Goal: Transaction & Acquisition: Purchase product/service

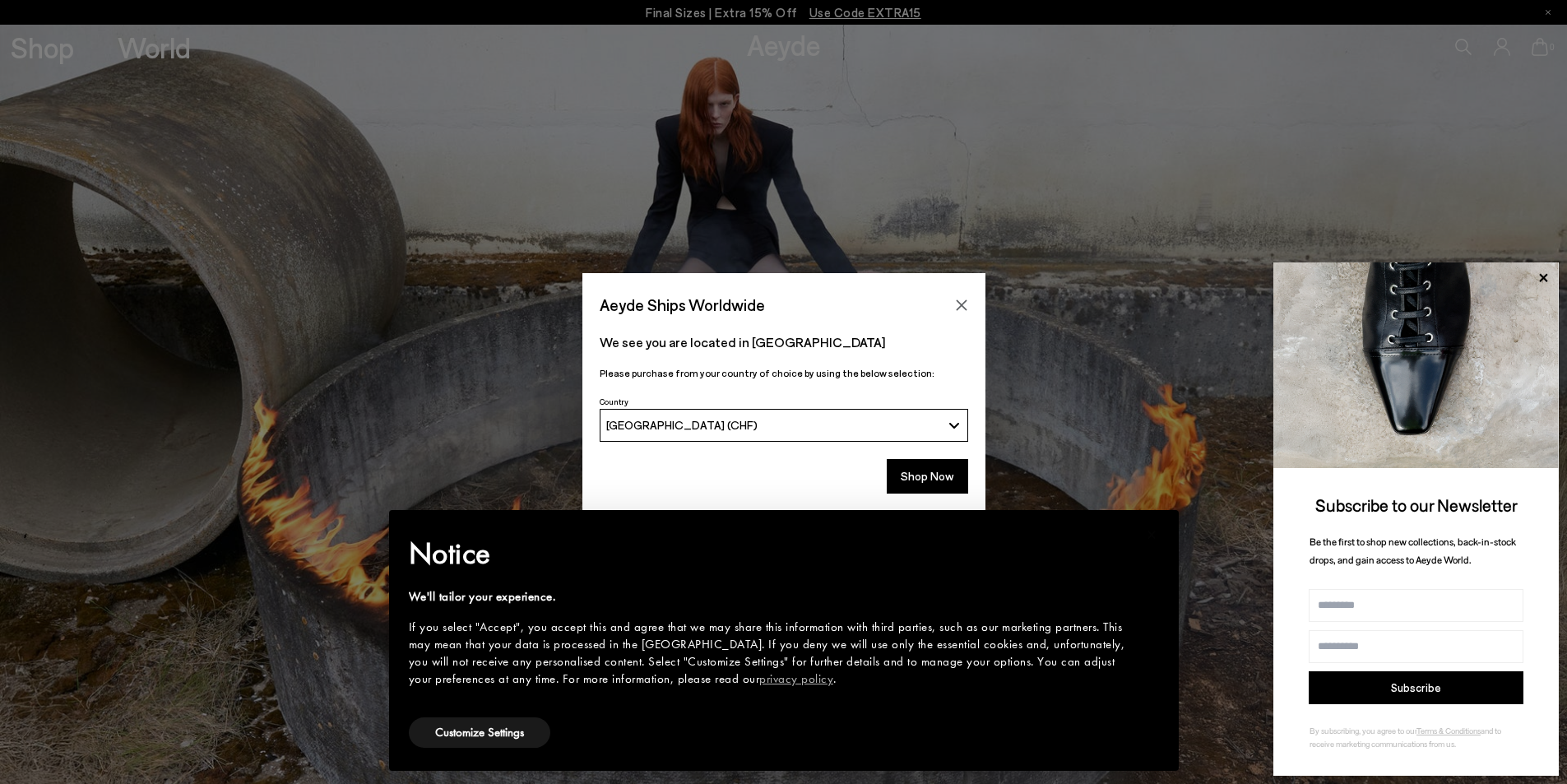
click at [1546, 11] on icon at bounding box center [1549, 12] width 5 height 5
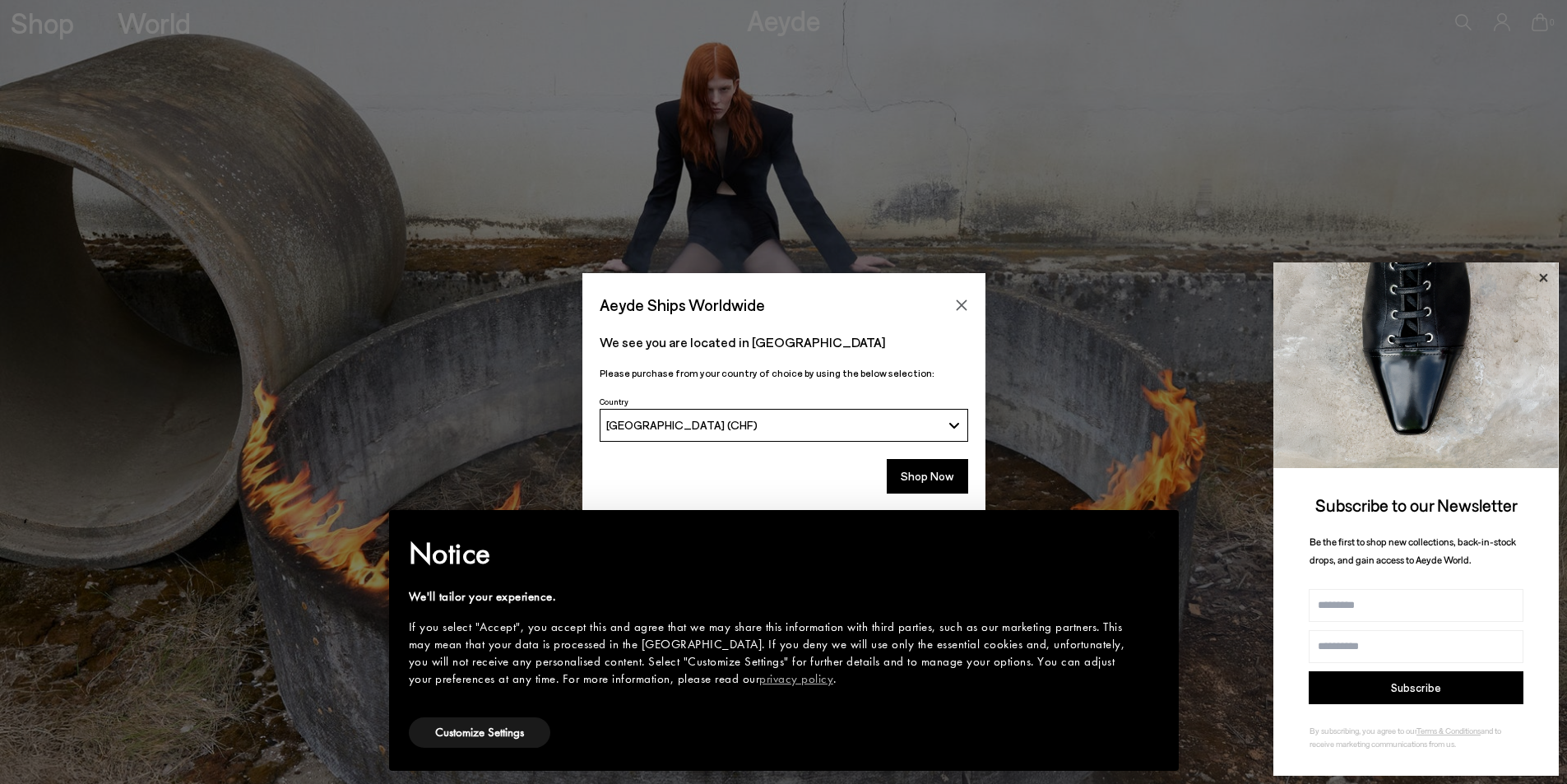
click at [1544, 280] on icon at bounding box center [1544, 278] width 22 height 22
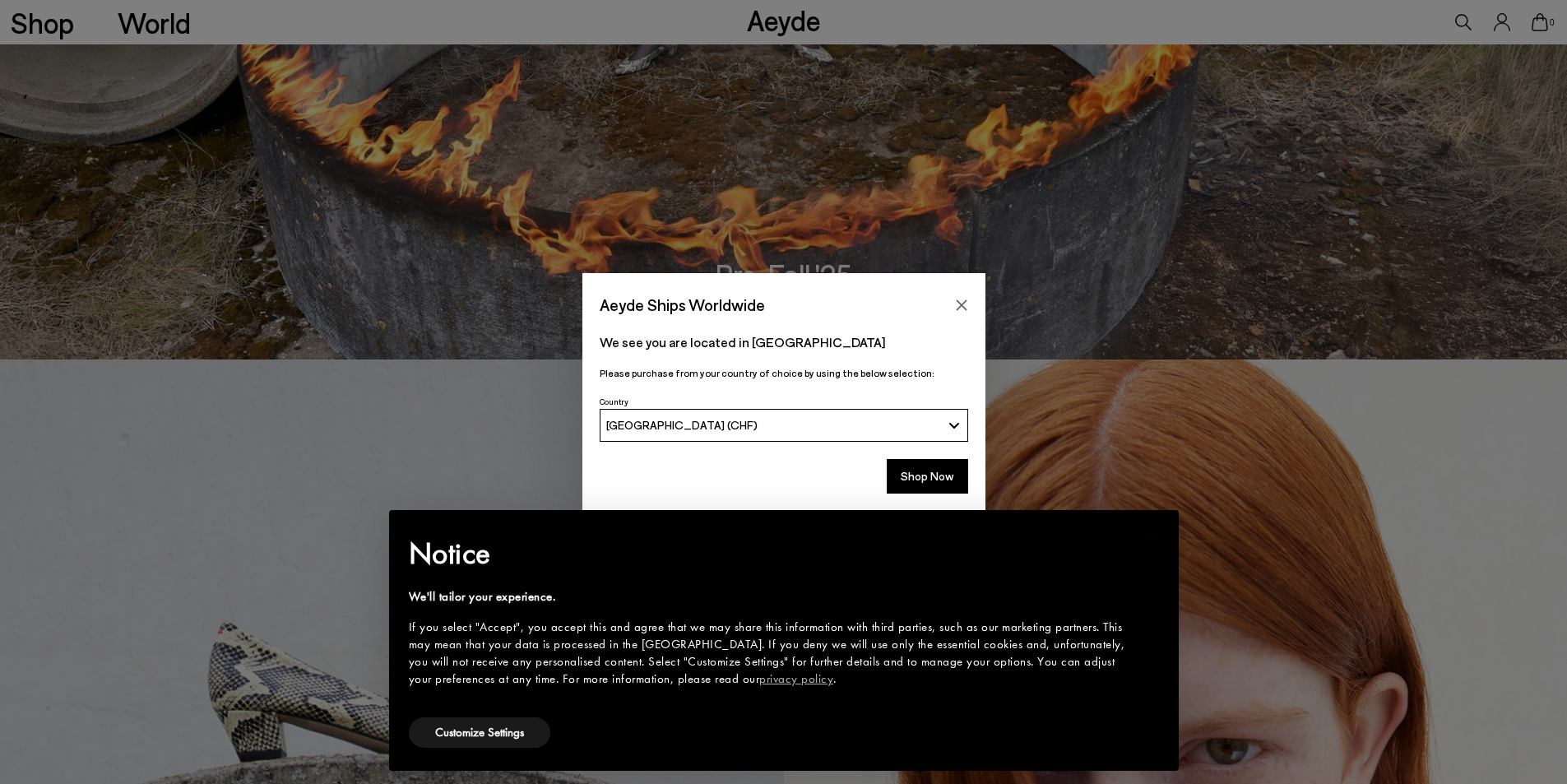
scroll to position [576, 0]
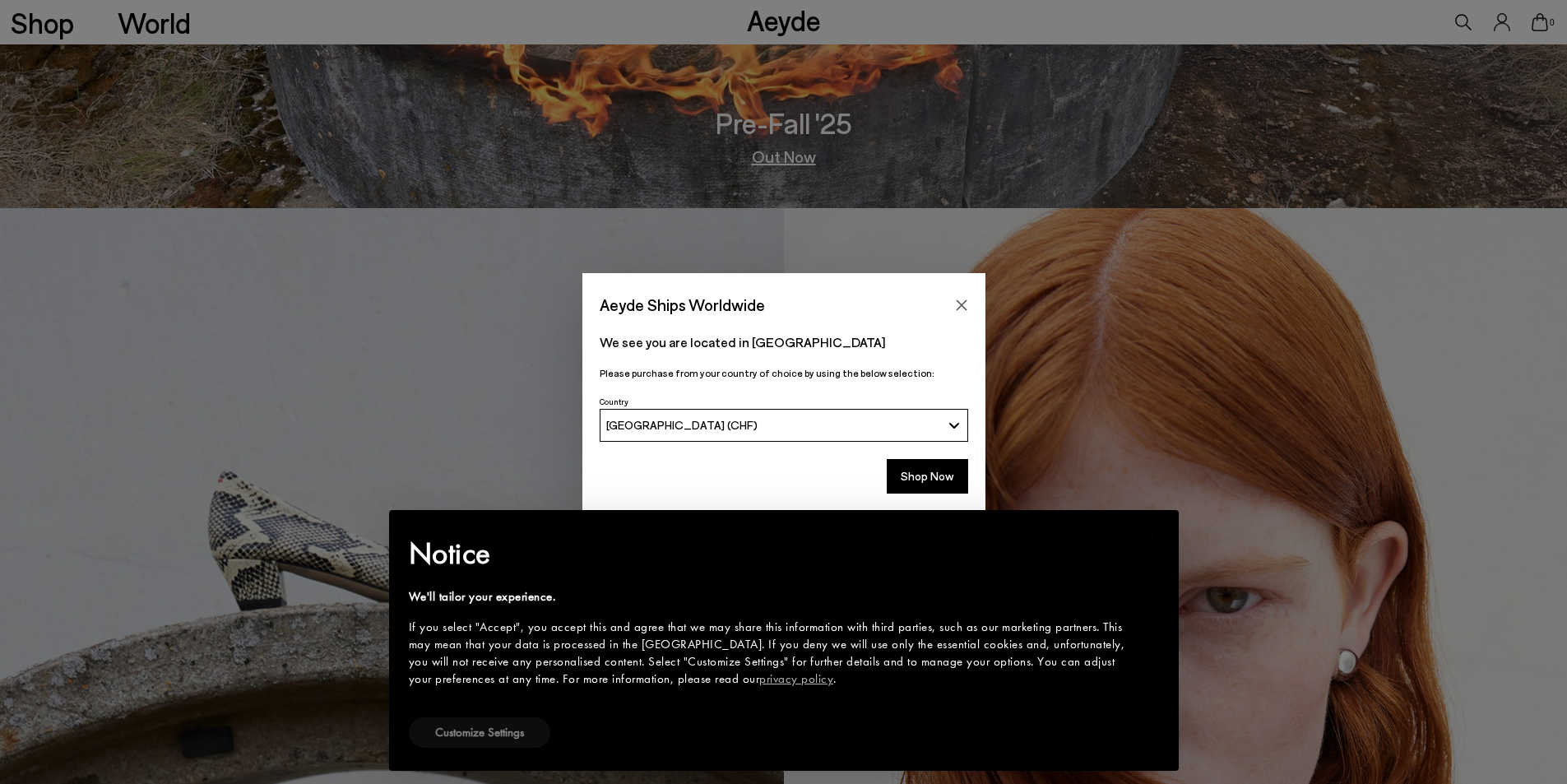
click at [455, 732] on button "Customize Settings" at bounding box center [479, 732] width 142 height 30
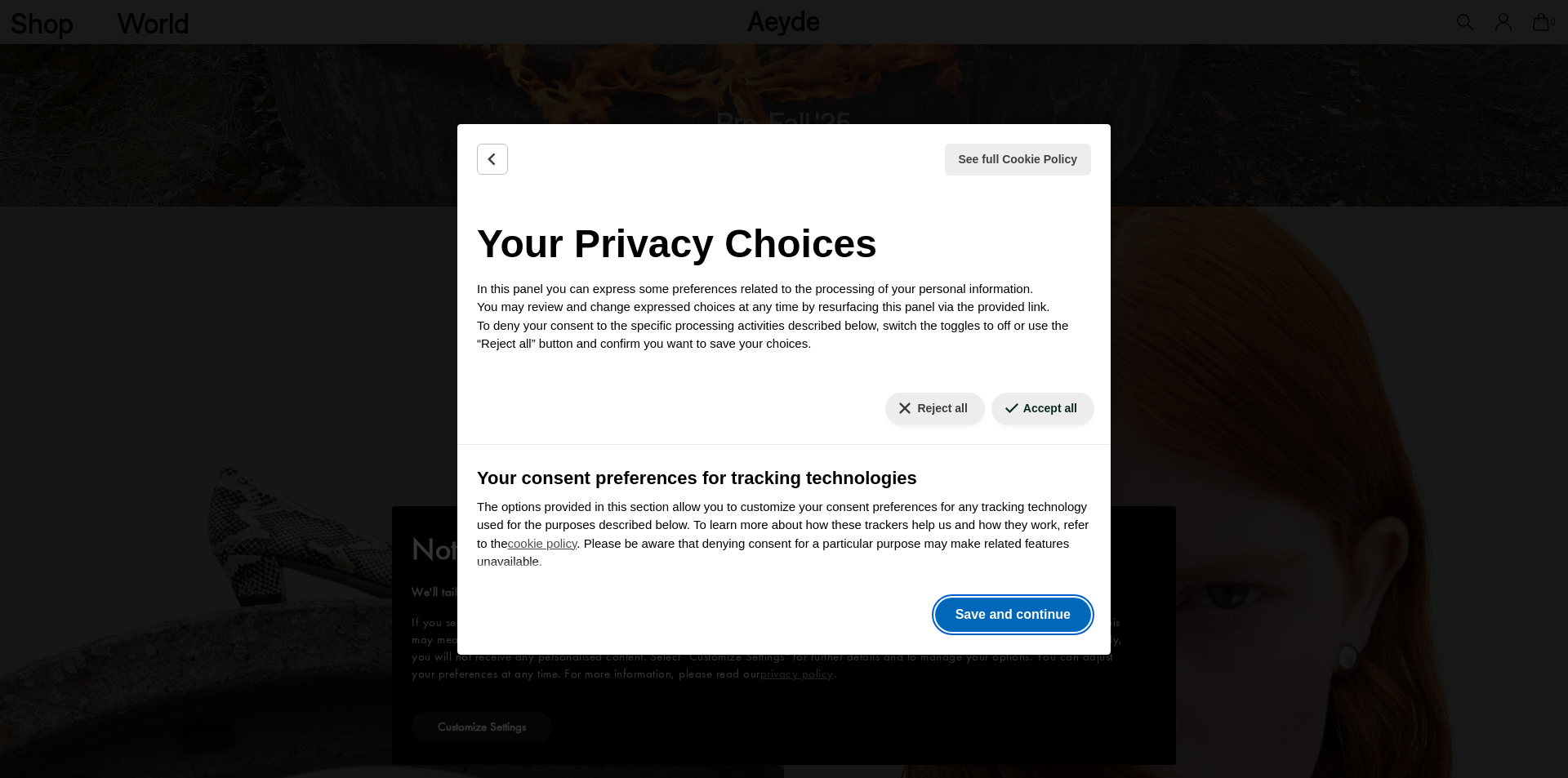
click at [995, 616] on button "Save and continue" at bounding box center [1013, 614] width 156 height 34
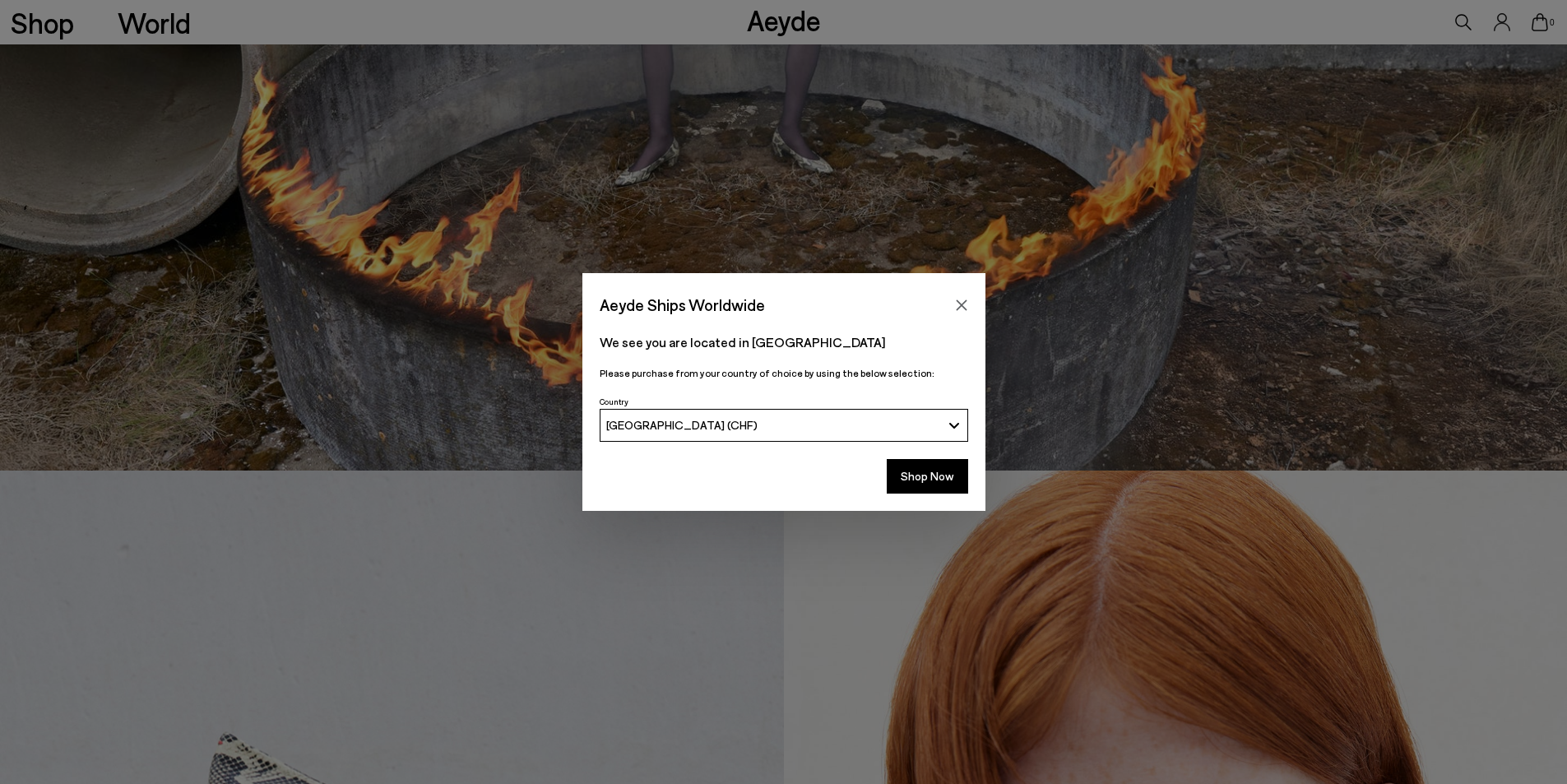
scroll to position [493, 0]
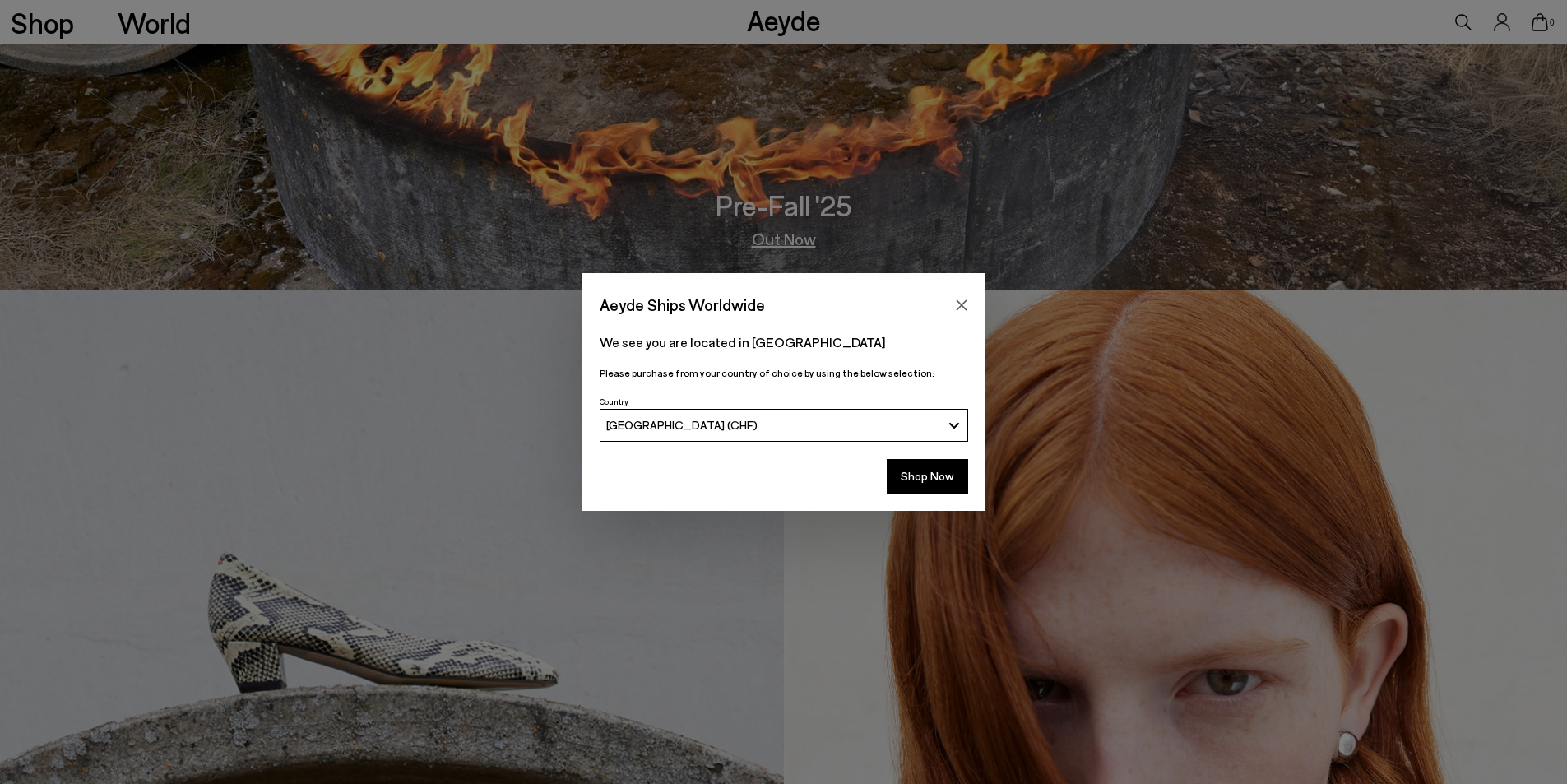
click at [770, 247] on link "Out Now" at bounding box center [784, 238] width 64 height 16
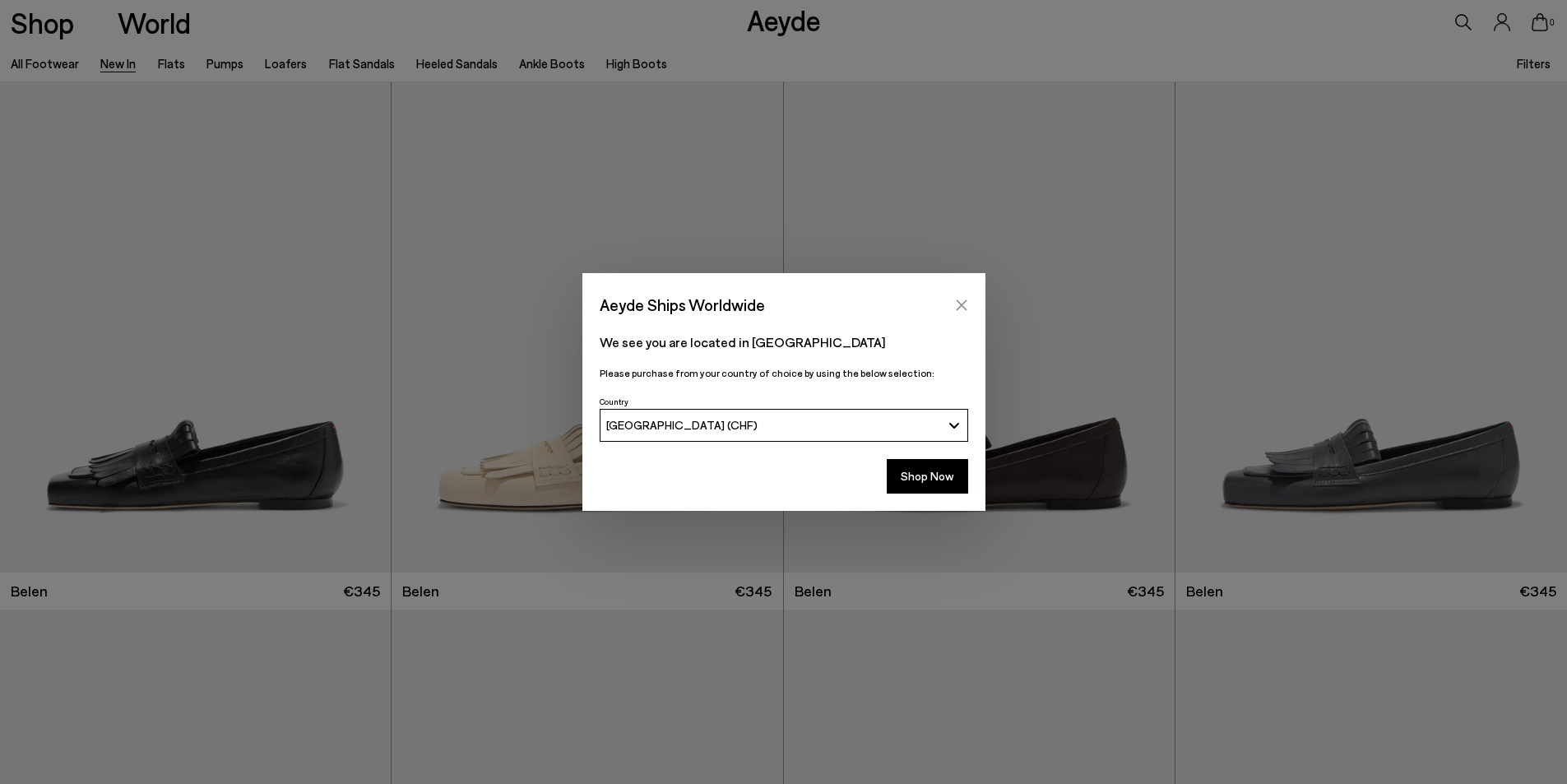
click at [958, 301] on icon "Close" at bounding box center [962, 305] width 13 height 13
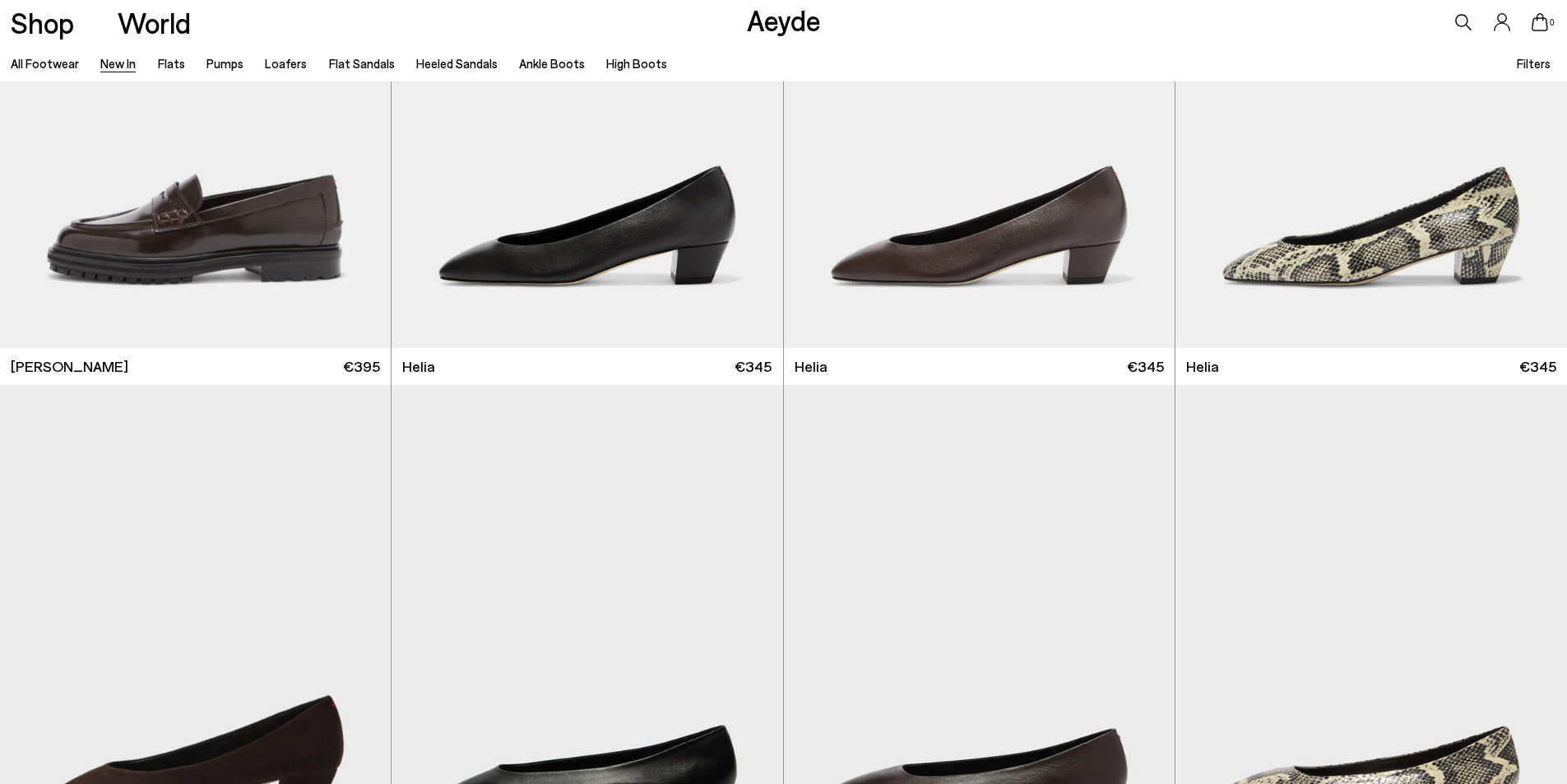
scroll to position [2138, 0]
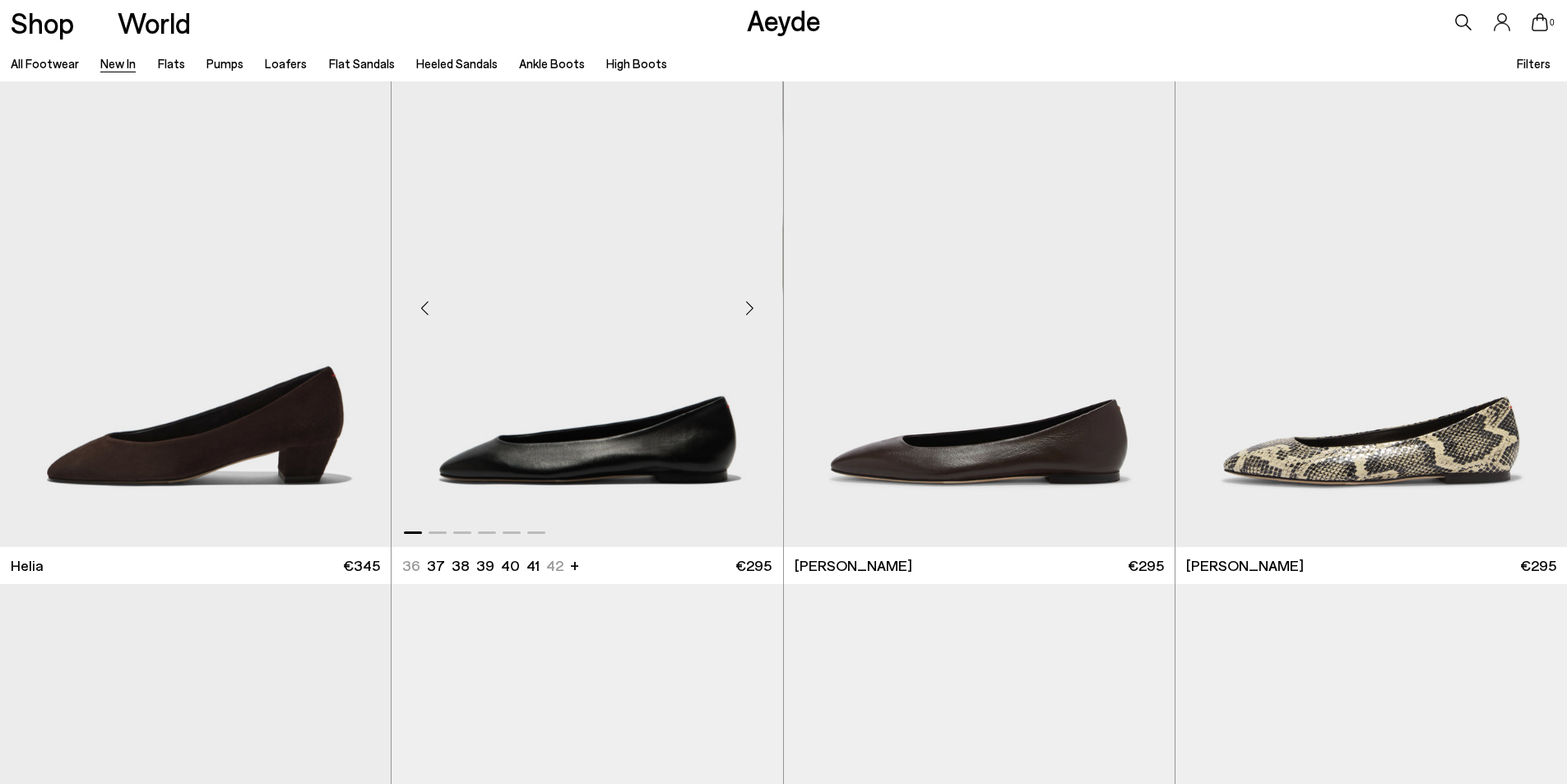
click at [744, 304] on div "Next slide" at bounding box center [750, 308] width 50 height 49
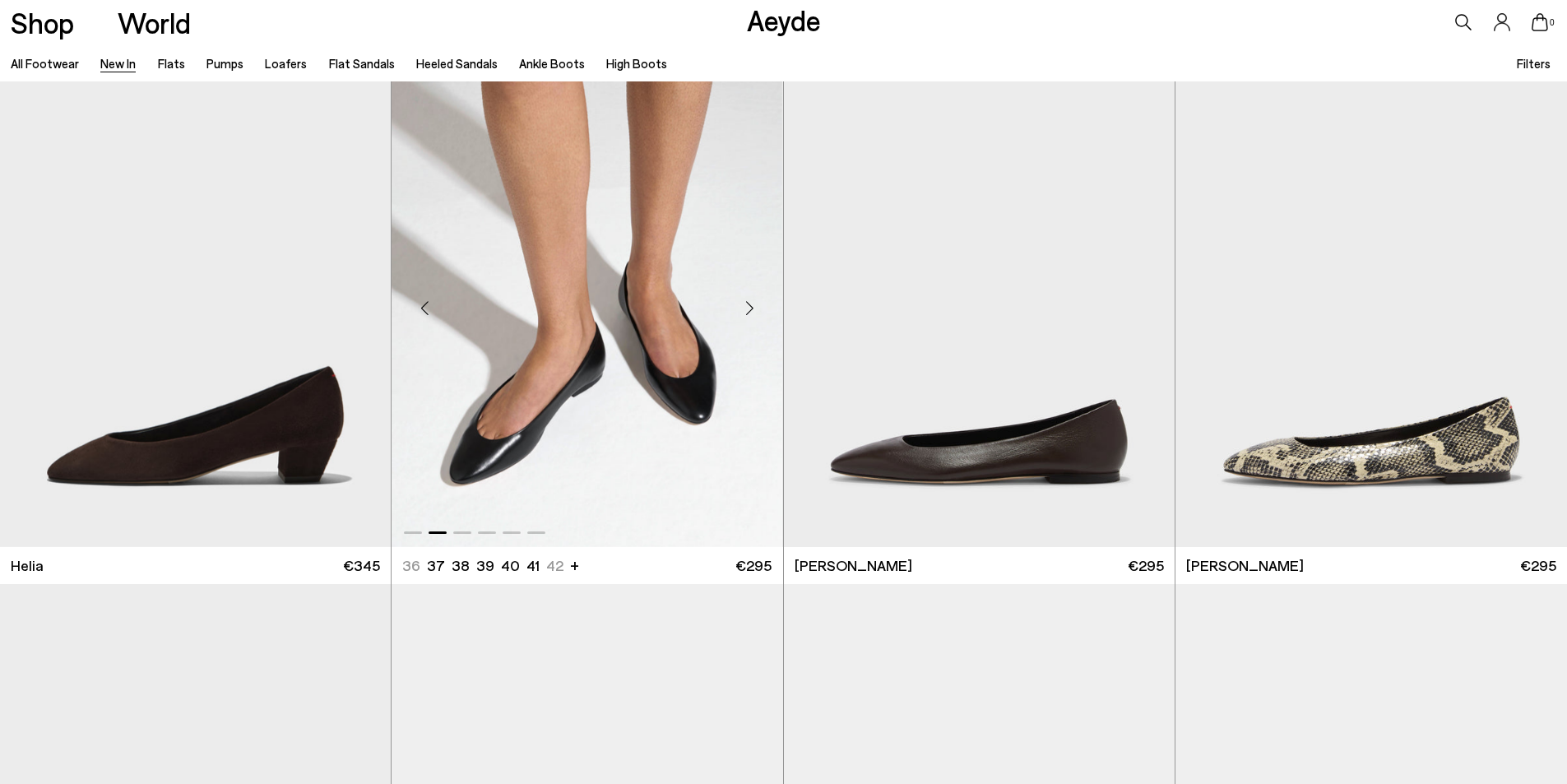
click at [744, 304] on div "Next slide" at bounding box center [750, 308] width 50 height 49
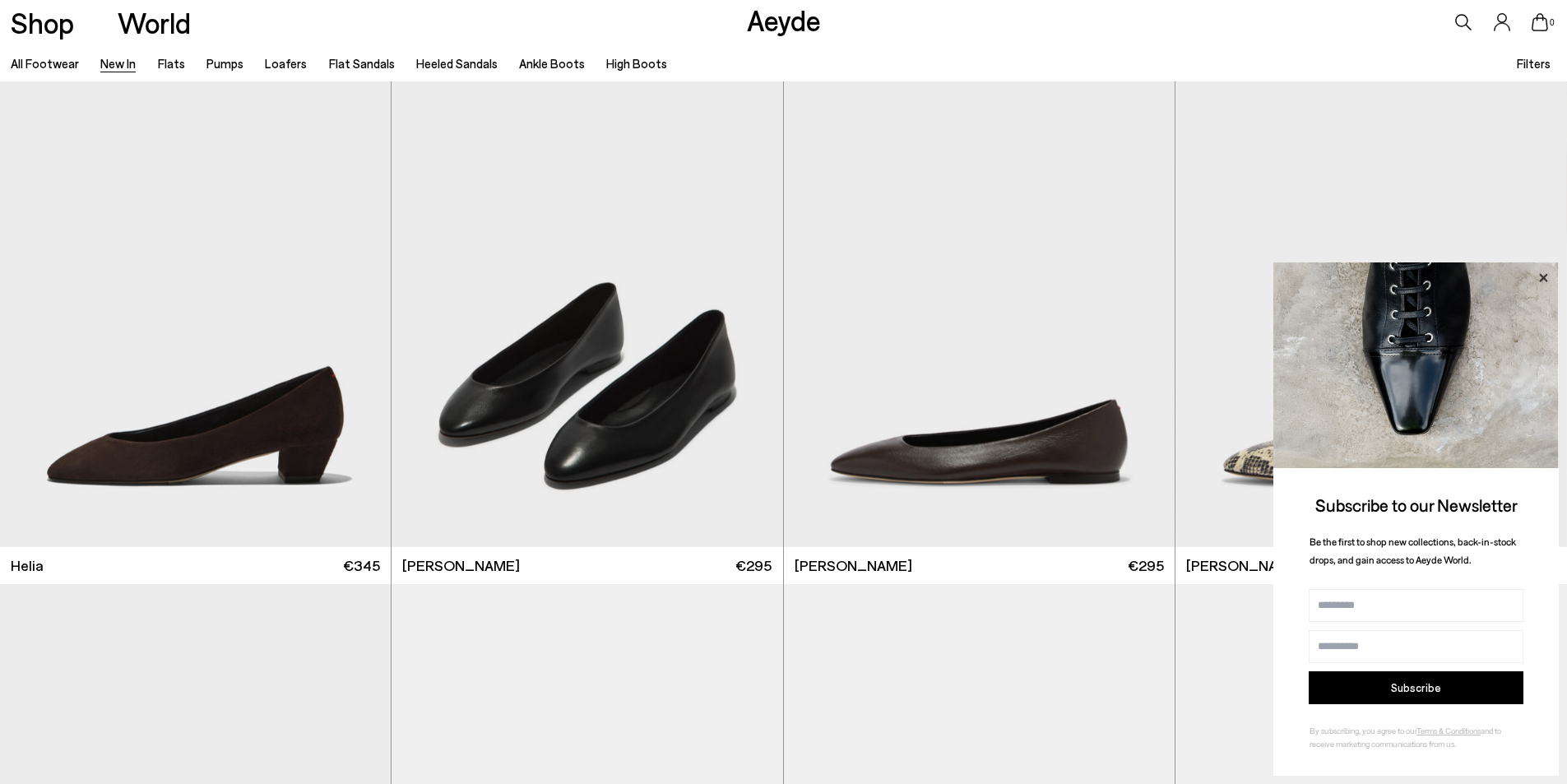
click at [1543, 274] on icon at bounding box center [1544, 278] width 22 height 22
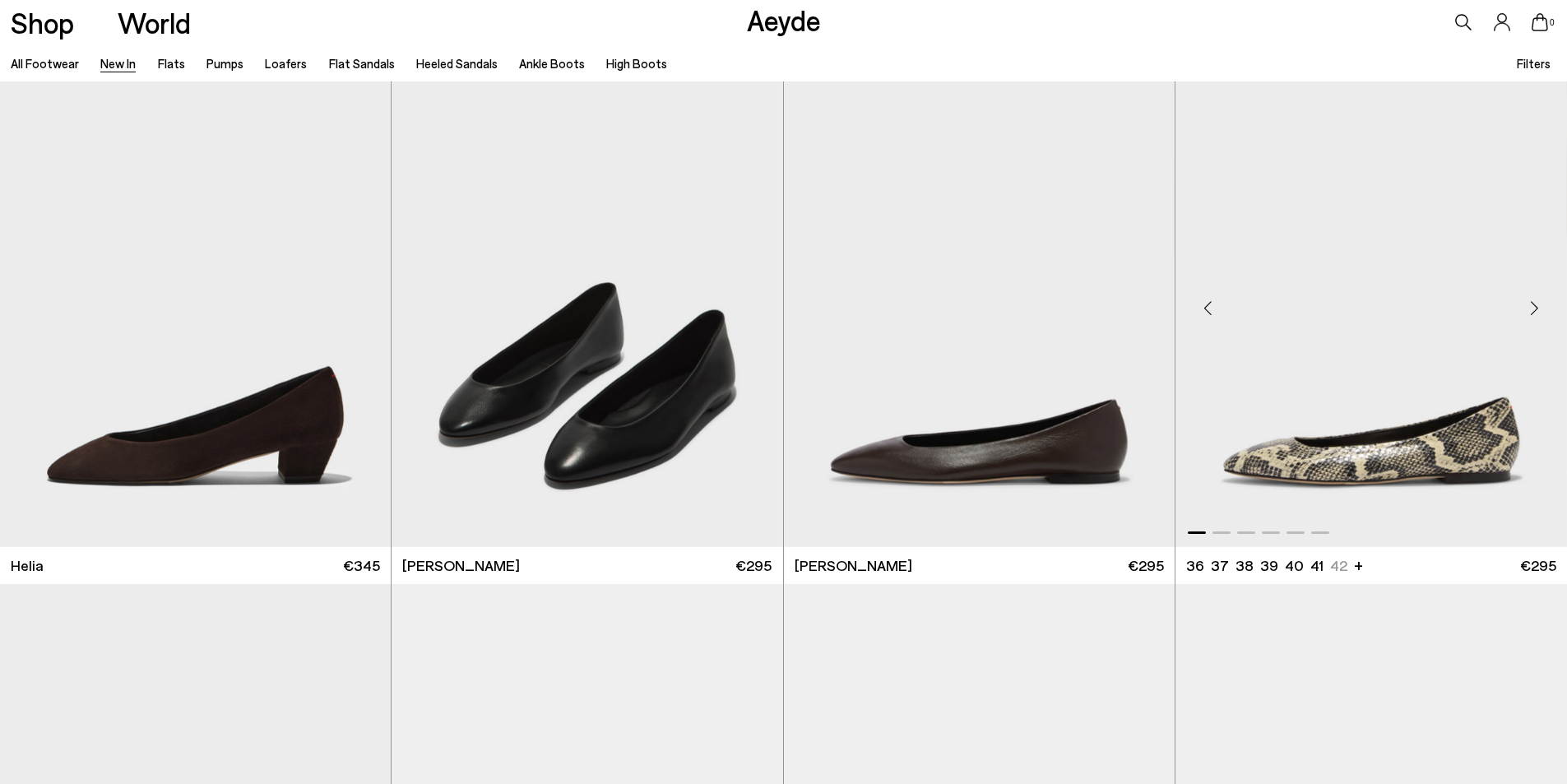
click at [1535, 298] on div "Next slide" at bounding box center [1534, 308] width 50 height 49
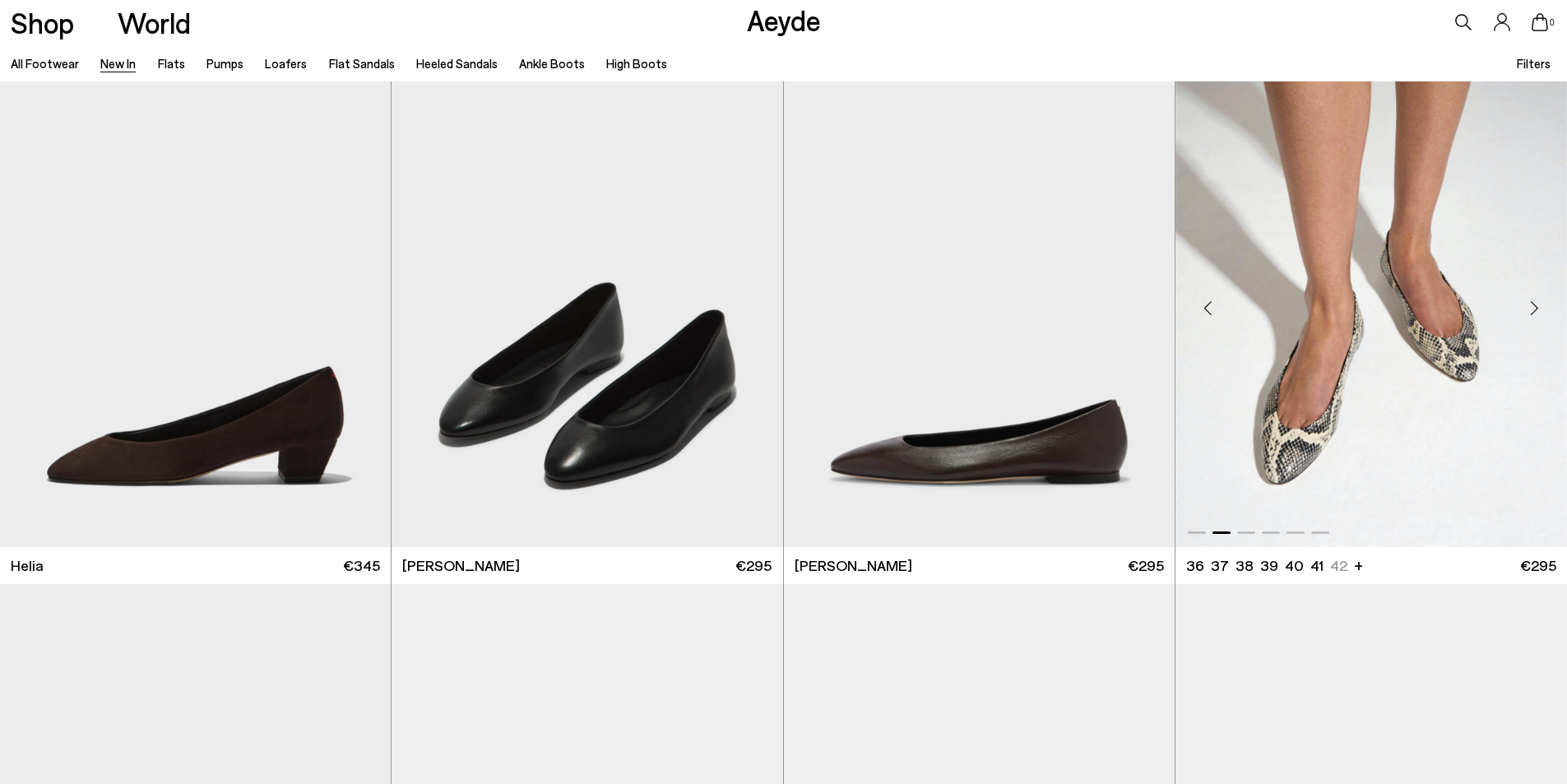
click at [1535, 306] on div "Next slide" at bounding box center [1534, 308] width 50 height 49
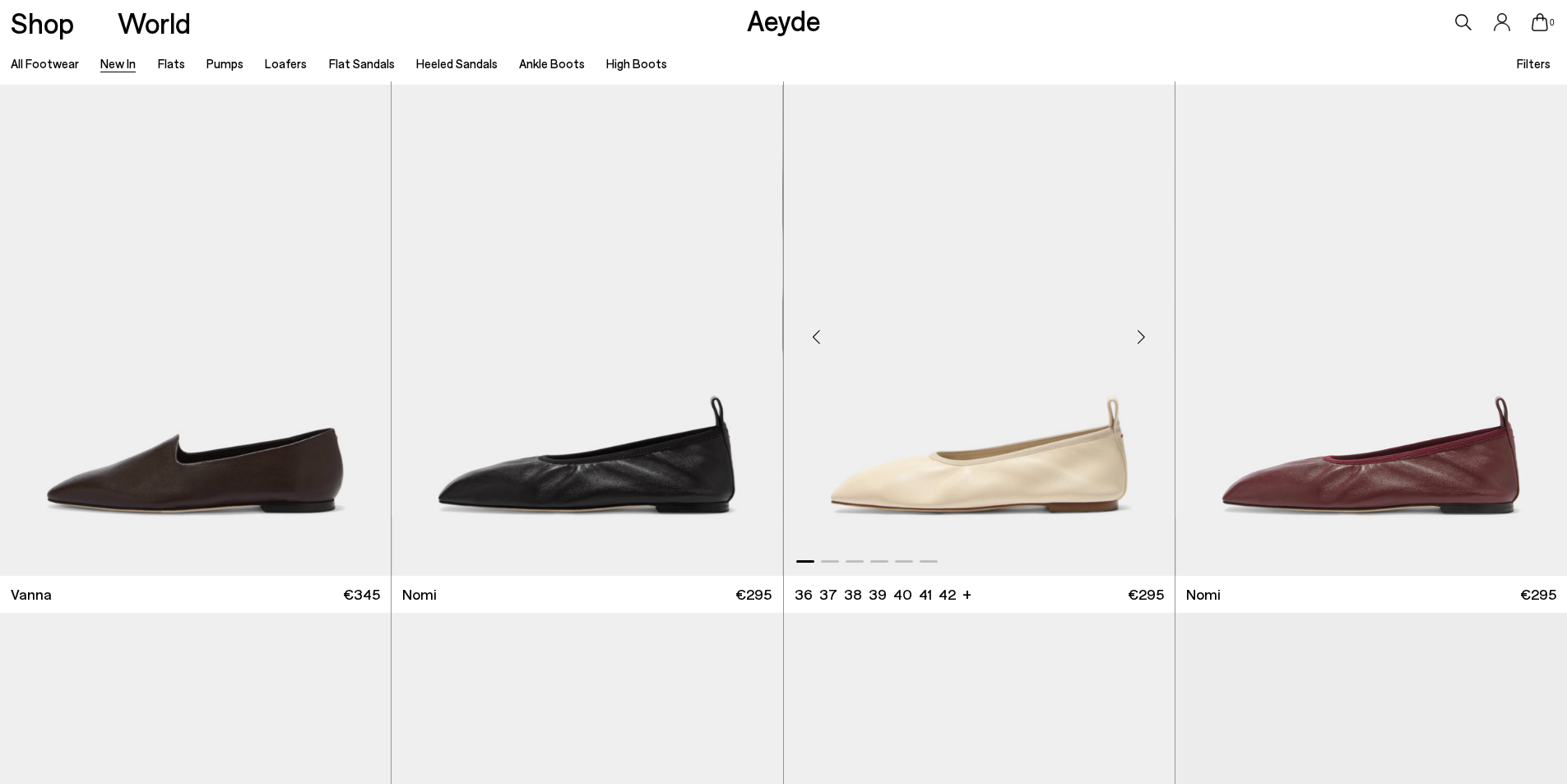
scroll to position [3125, 0]
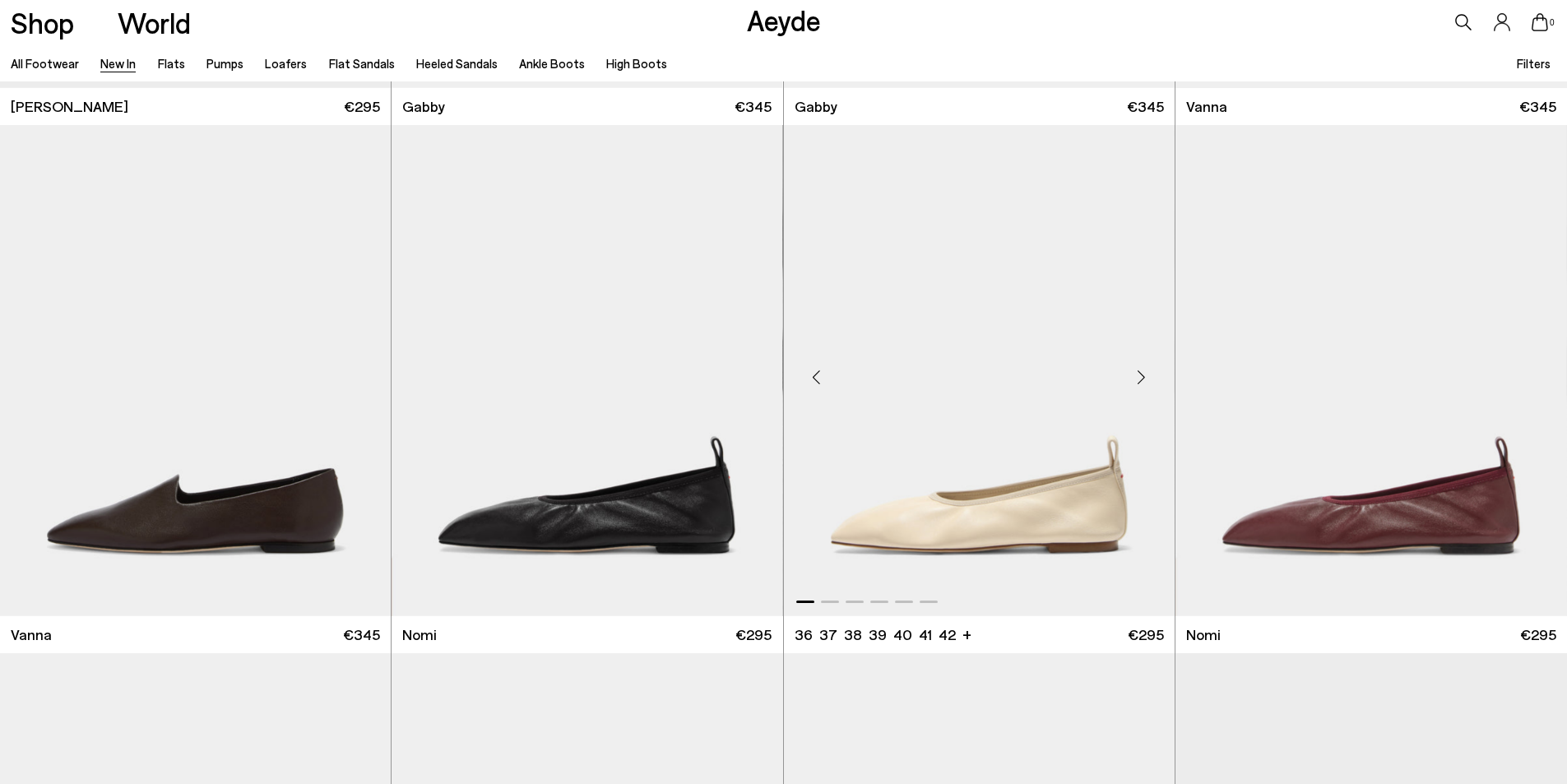
click at [1141, 368] on div "Next slide" at bounding box center [1141, 377] width 50 height 49
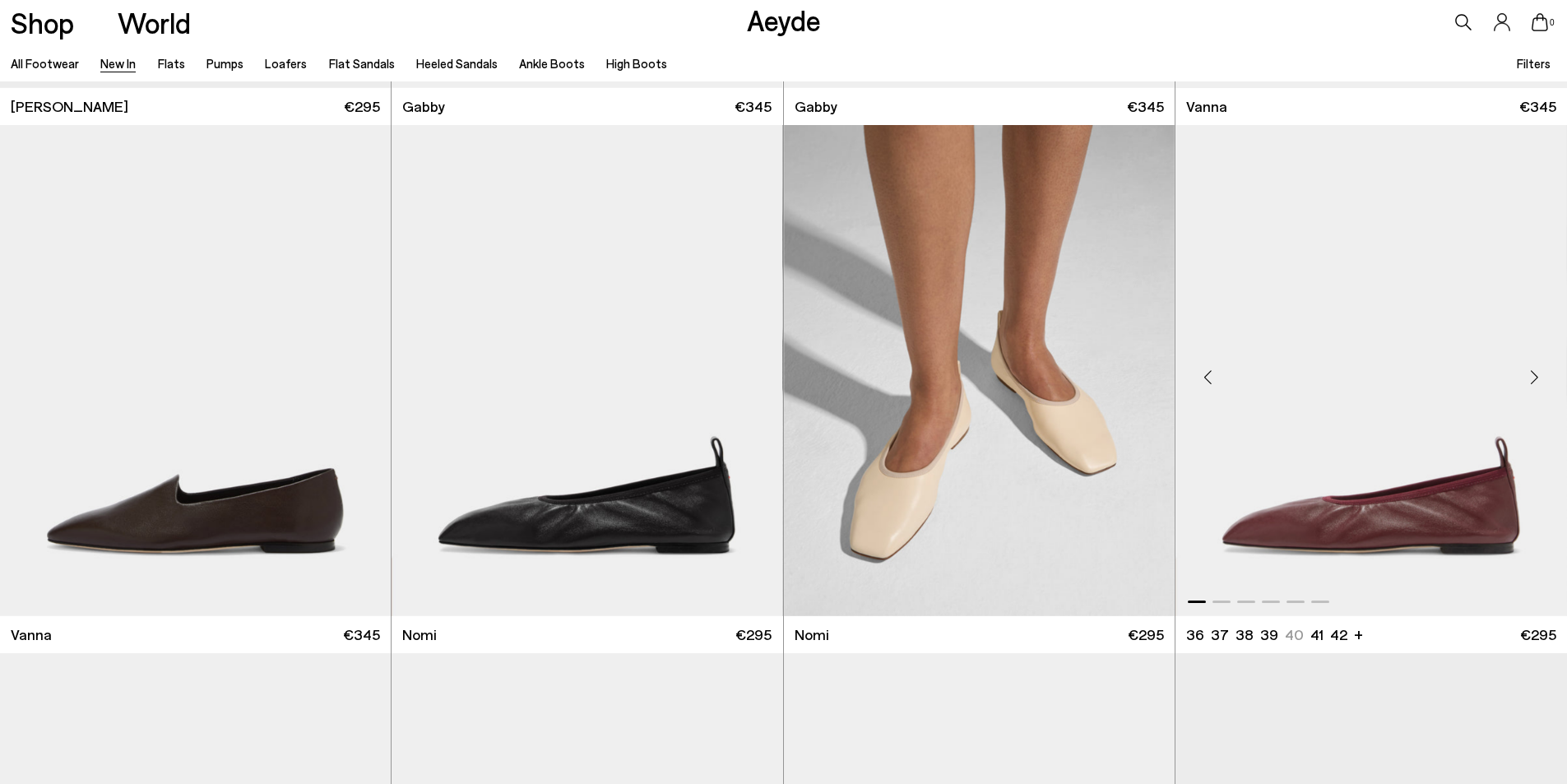
click at [1531, 378] on div "Next slide" at bounding box center [1534, 377] width 50 height 49
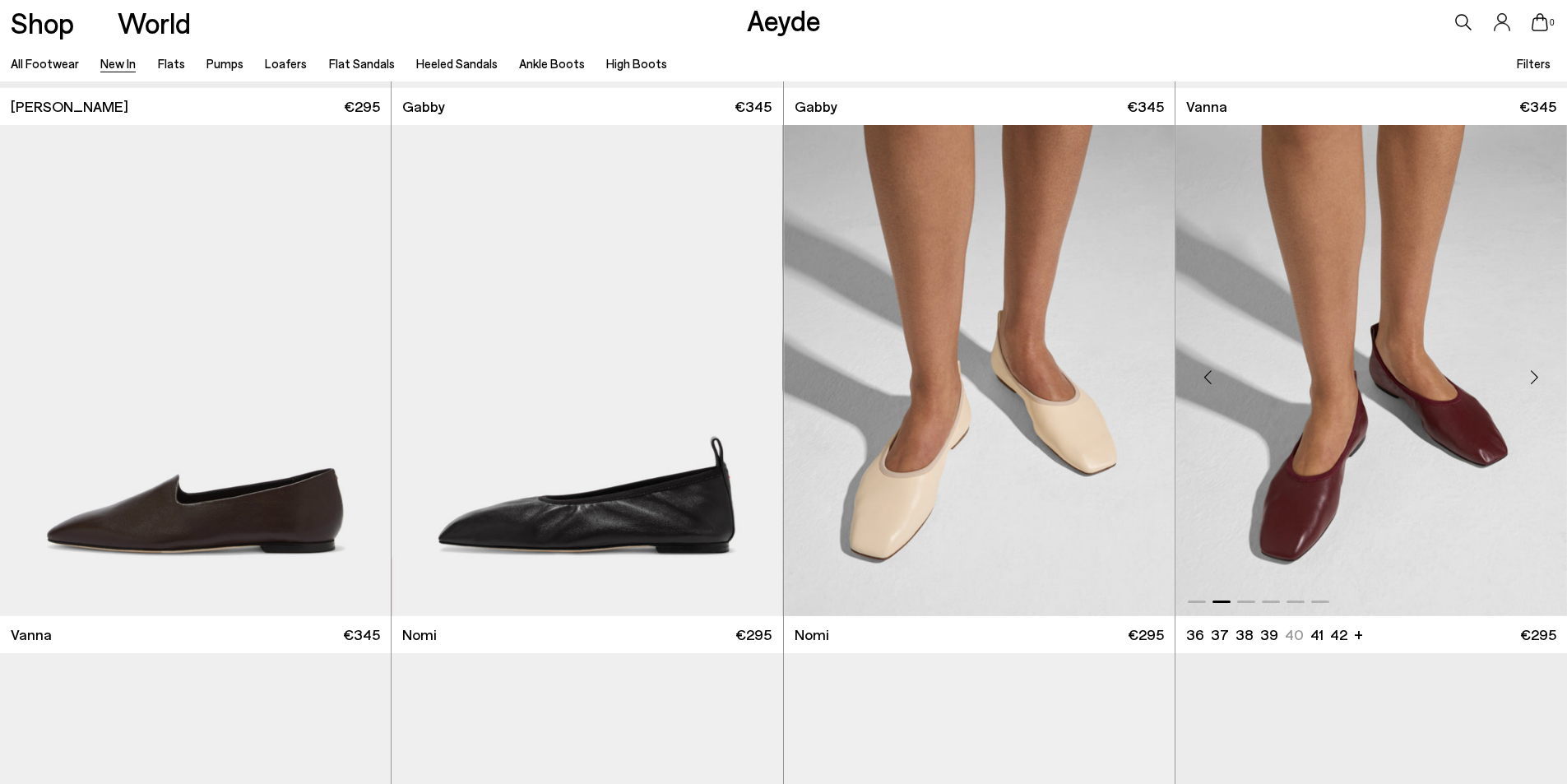
click at [1531, 378] on div "Next slide" at bounding box center [1534, 377] width 50 height 49
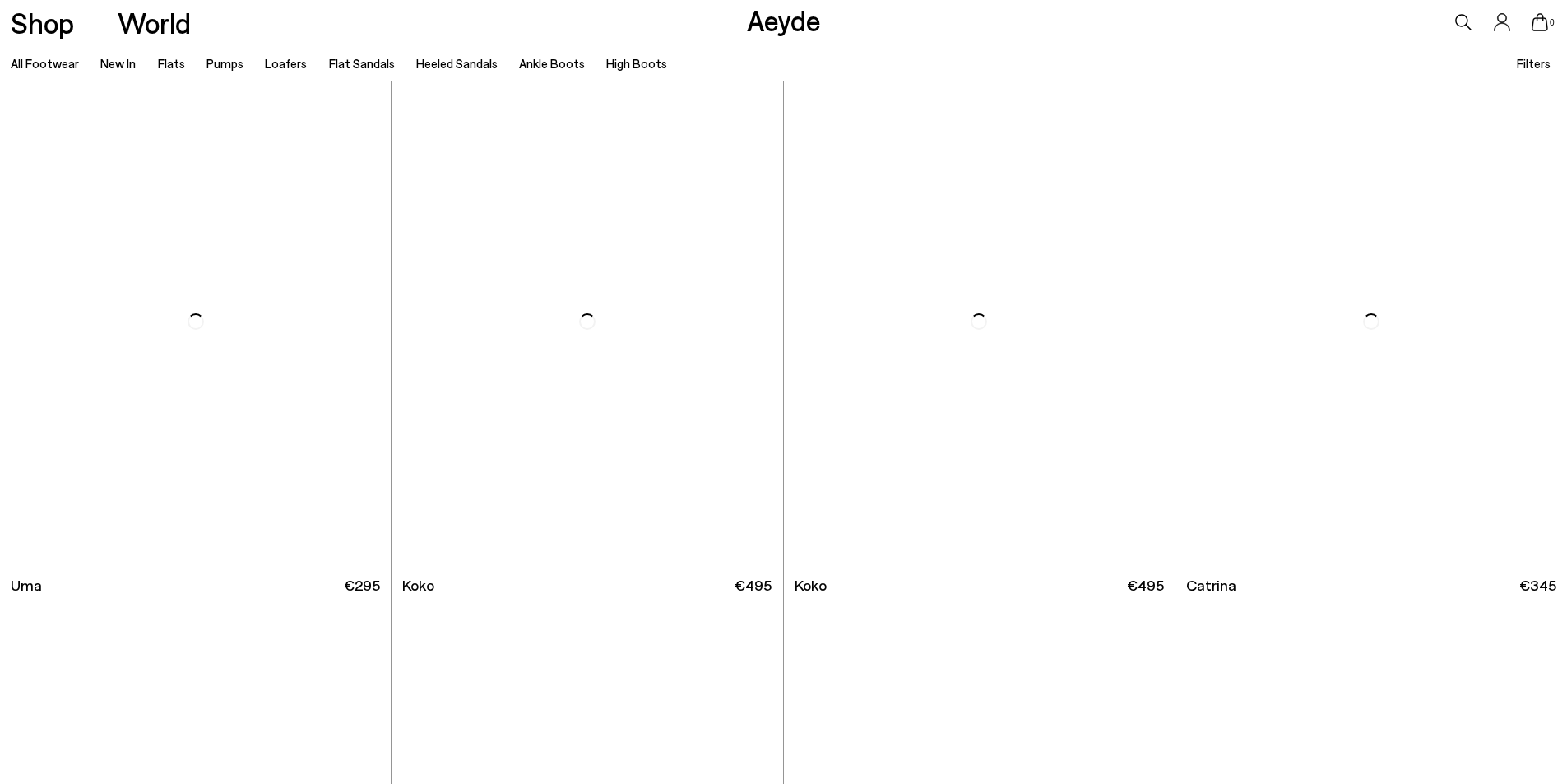
scroll to position [10280, 0]
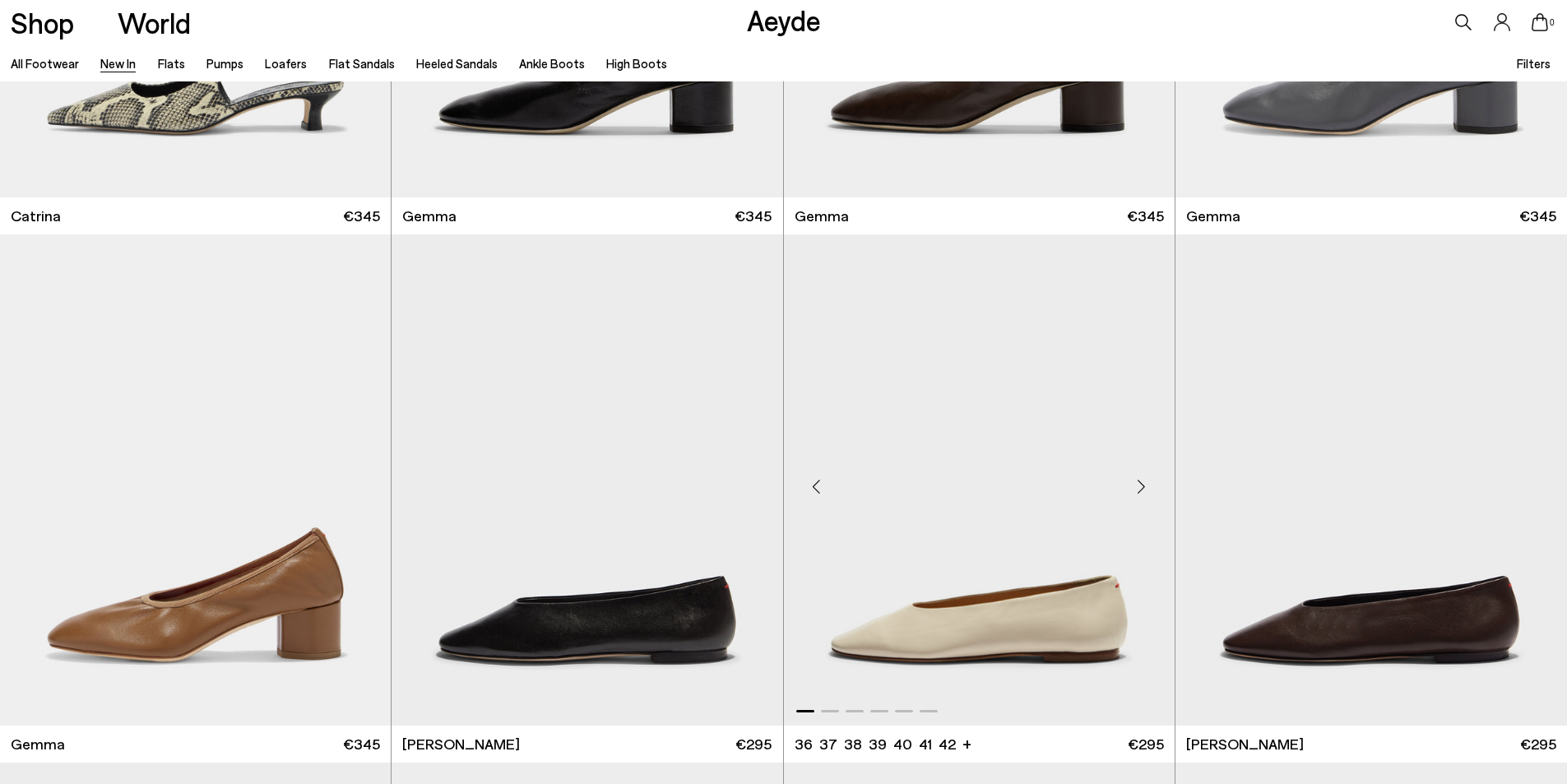
scroll to position [11267, 0]
